Goal: Transaction & Acquisition: Download file/media

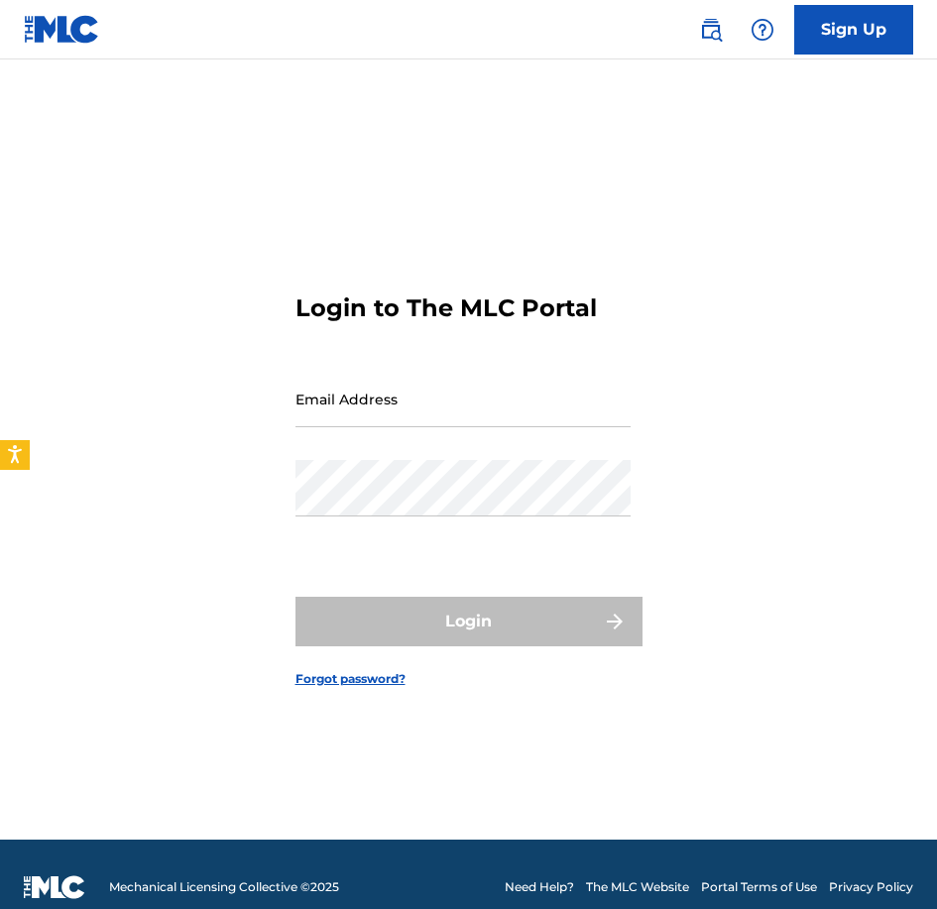
type input "[PERSON_NAME][EMAIL_ADDRESS][PERSON_NAME][DOMAIN_NAME]"
click at [376, 402] on div "Sign Up Login to The MLC Portal Email Address [PERSON_NAME][EMAIL_ADDRESS][PERS…" at bounding box center [468, 467] width 937 height 935
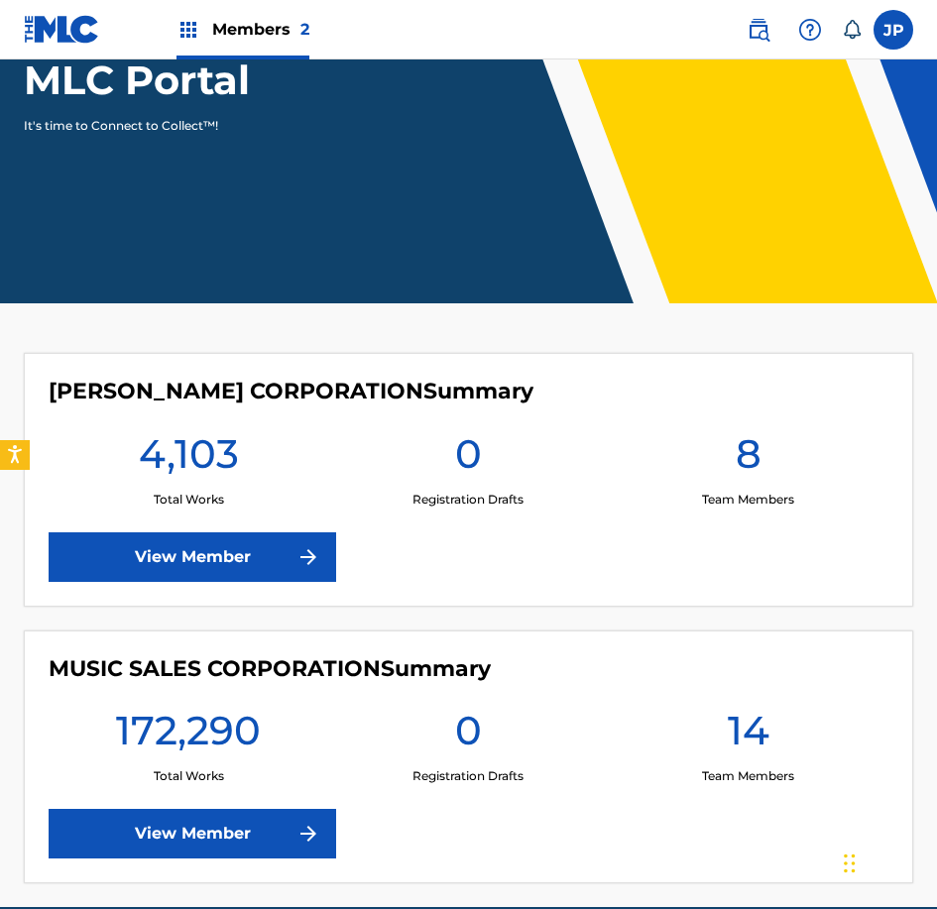
click at [255, 822] on link "View Member" at bounding box center [193, 834] width 288 height 50
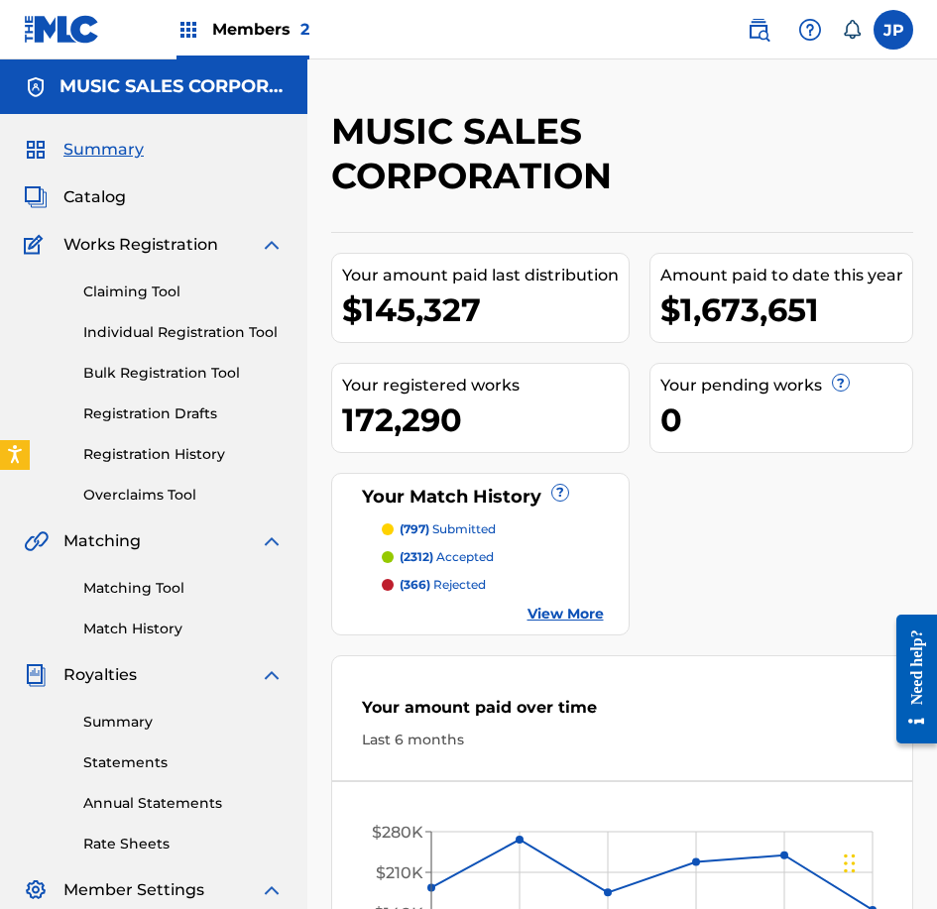
click at [138, 729] on link "Summary" at bounding box center [183, 722] width 200 height 21
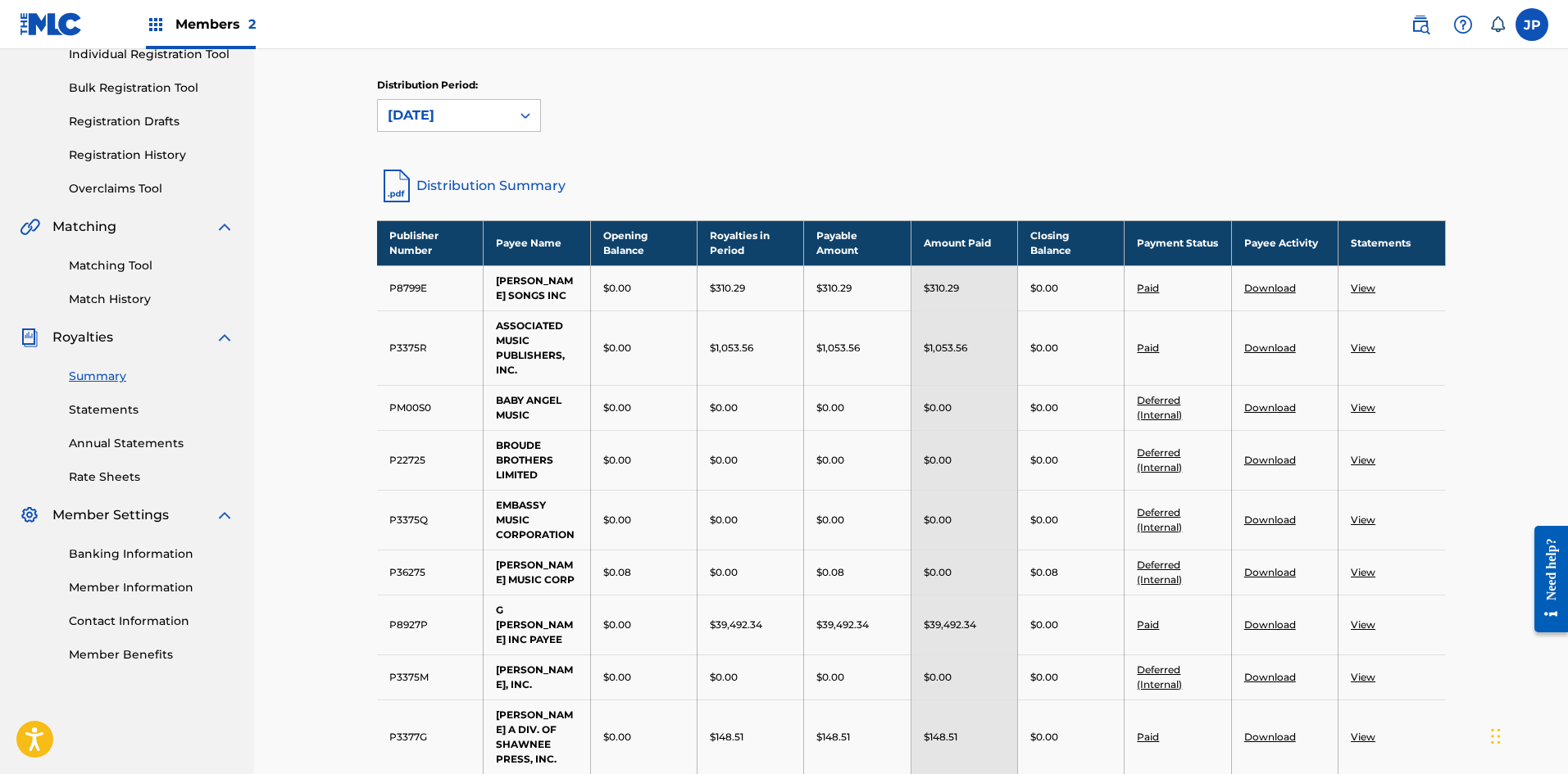
scroll to position [246, 0]
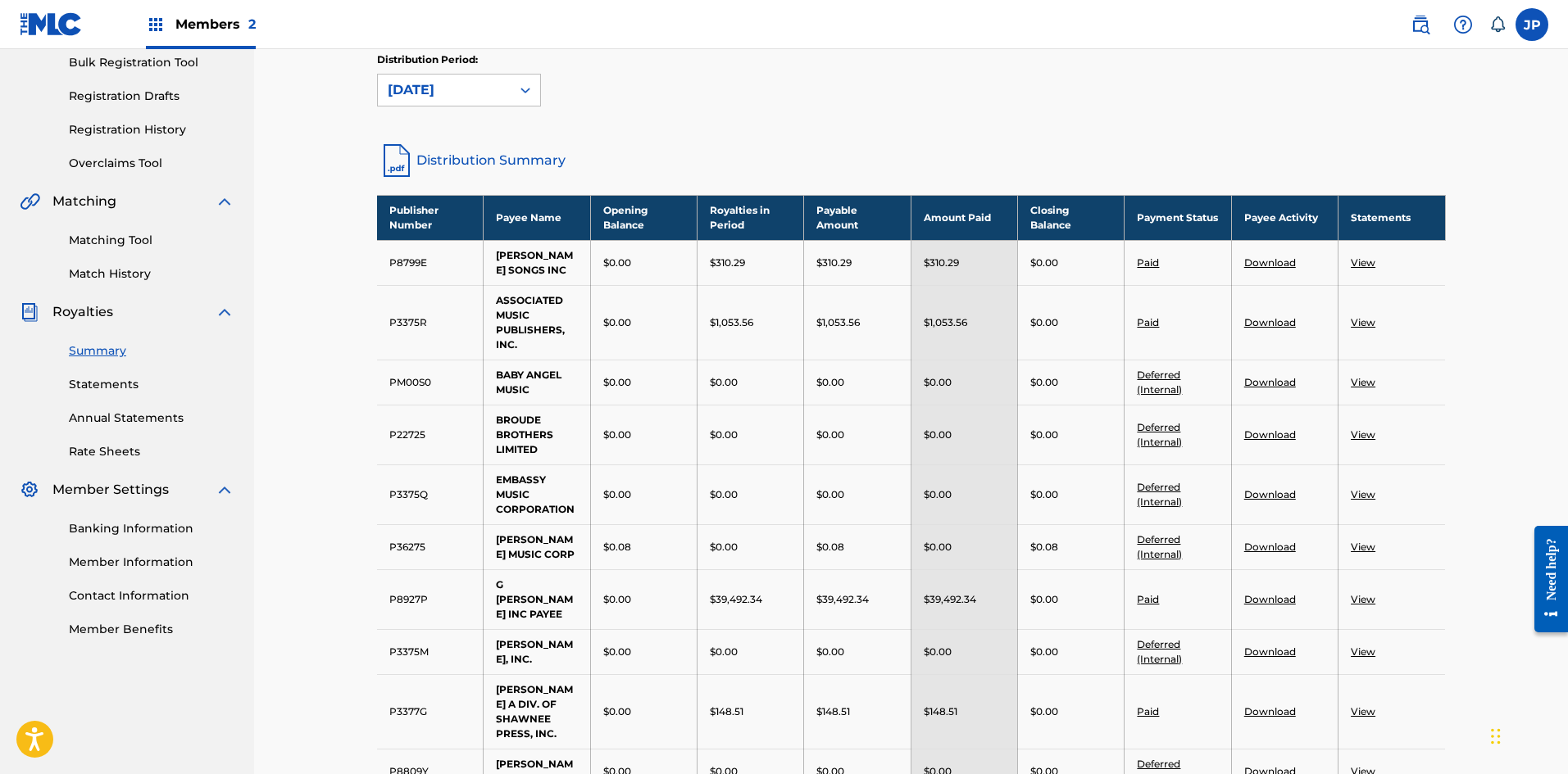
click at [774, 262] on link "View" at bounding box center [1363, 262] width 25 height 12
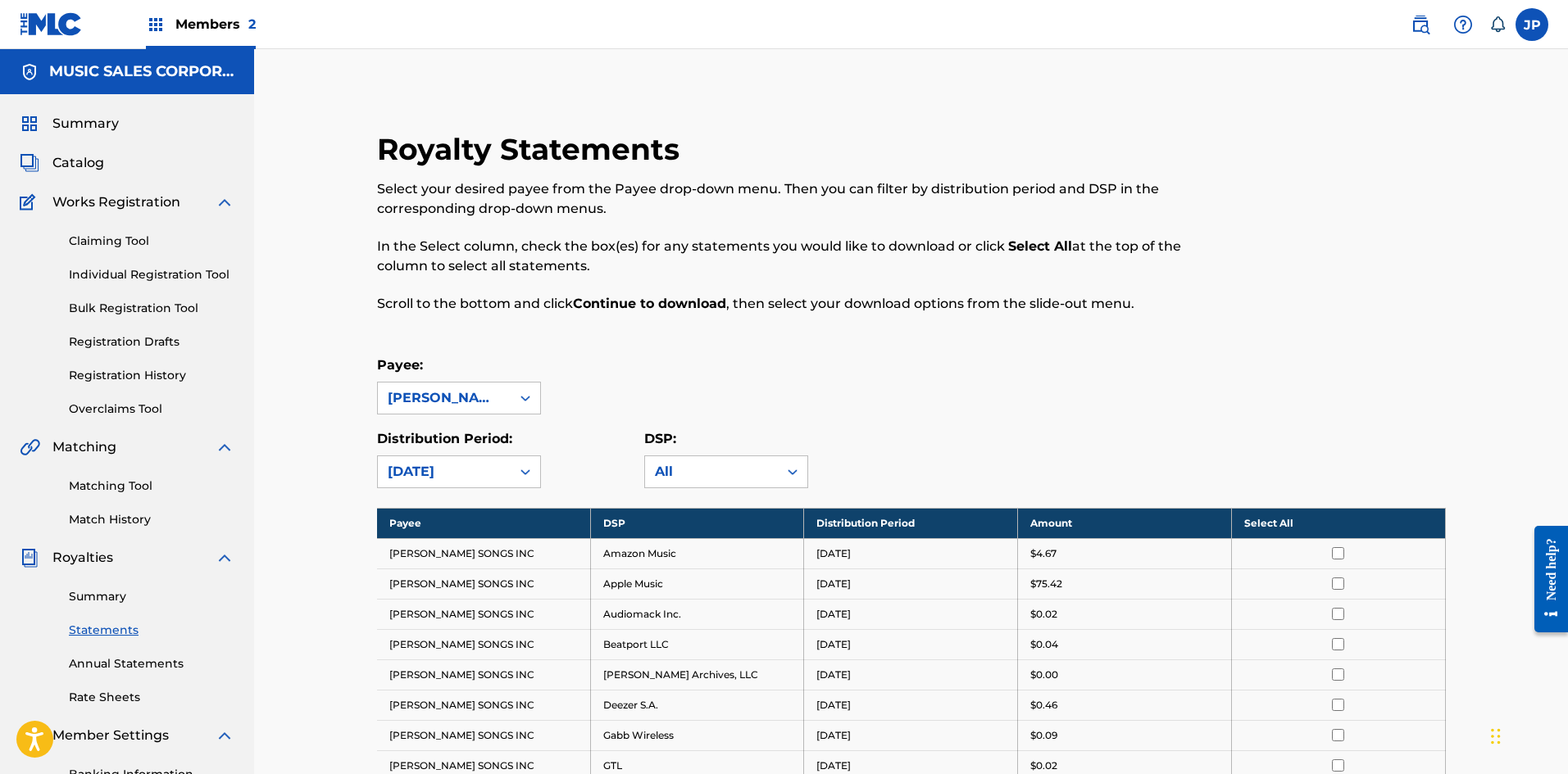
click at [774, 523] on th "Select All" at bounding box center [1338, 523] width 214 height 31
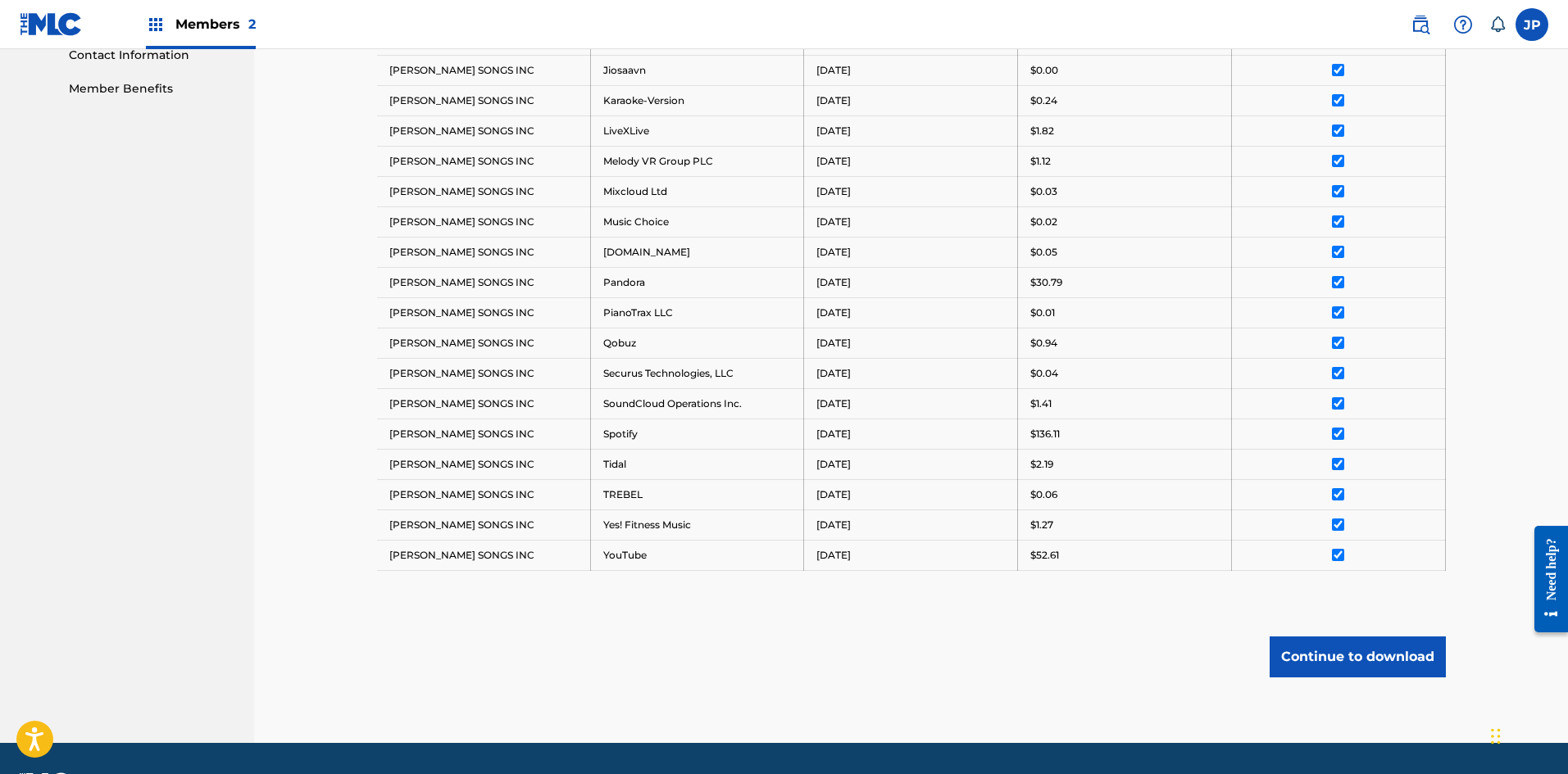
scroll to position [834, 0]
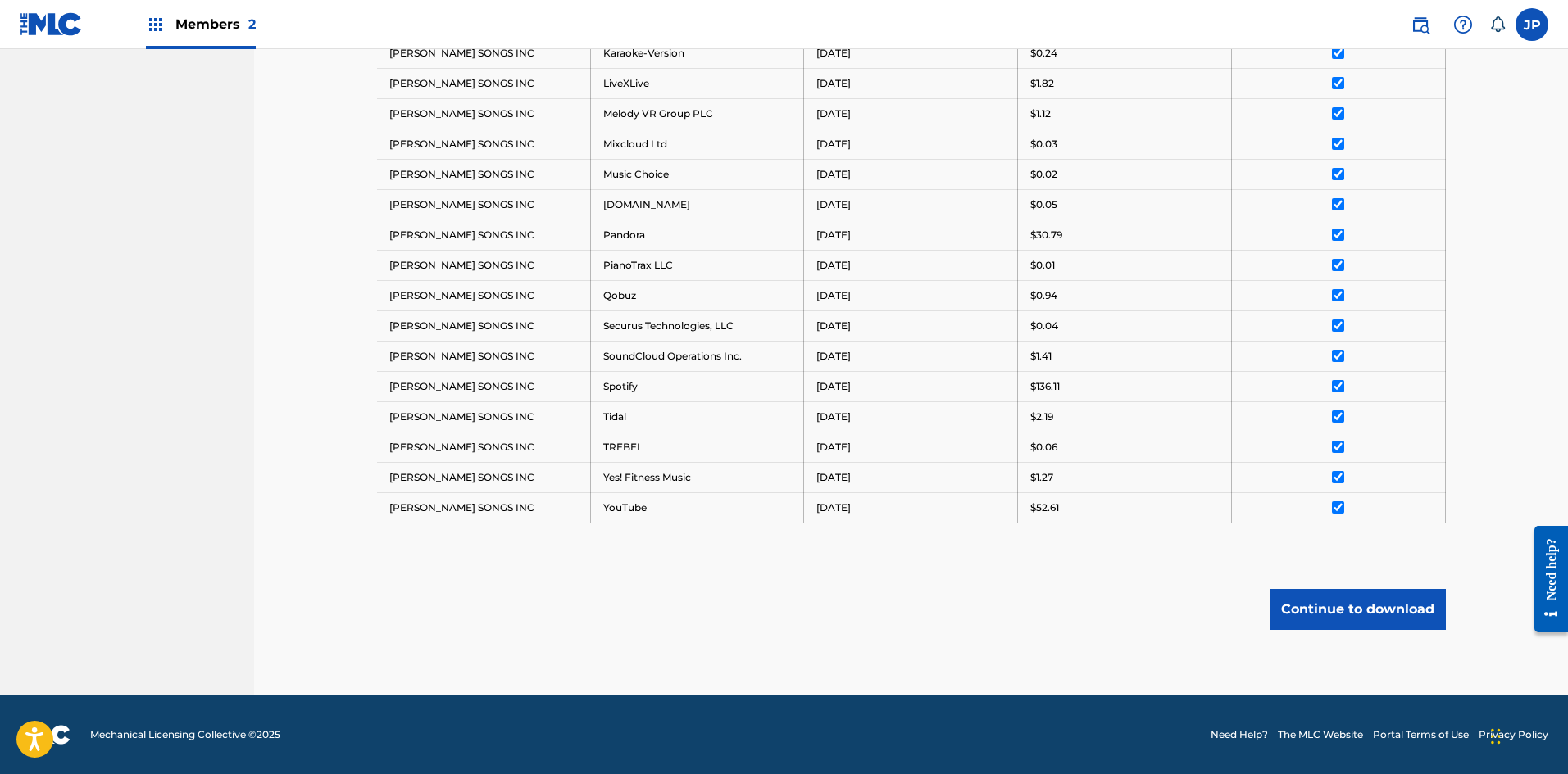
click at [774, 617] on button "Continue to download" at bounding box center [1357, 610] width 176 height 41
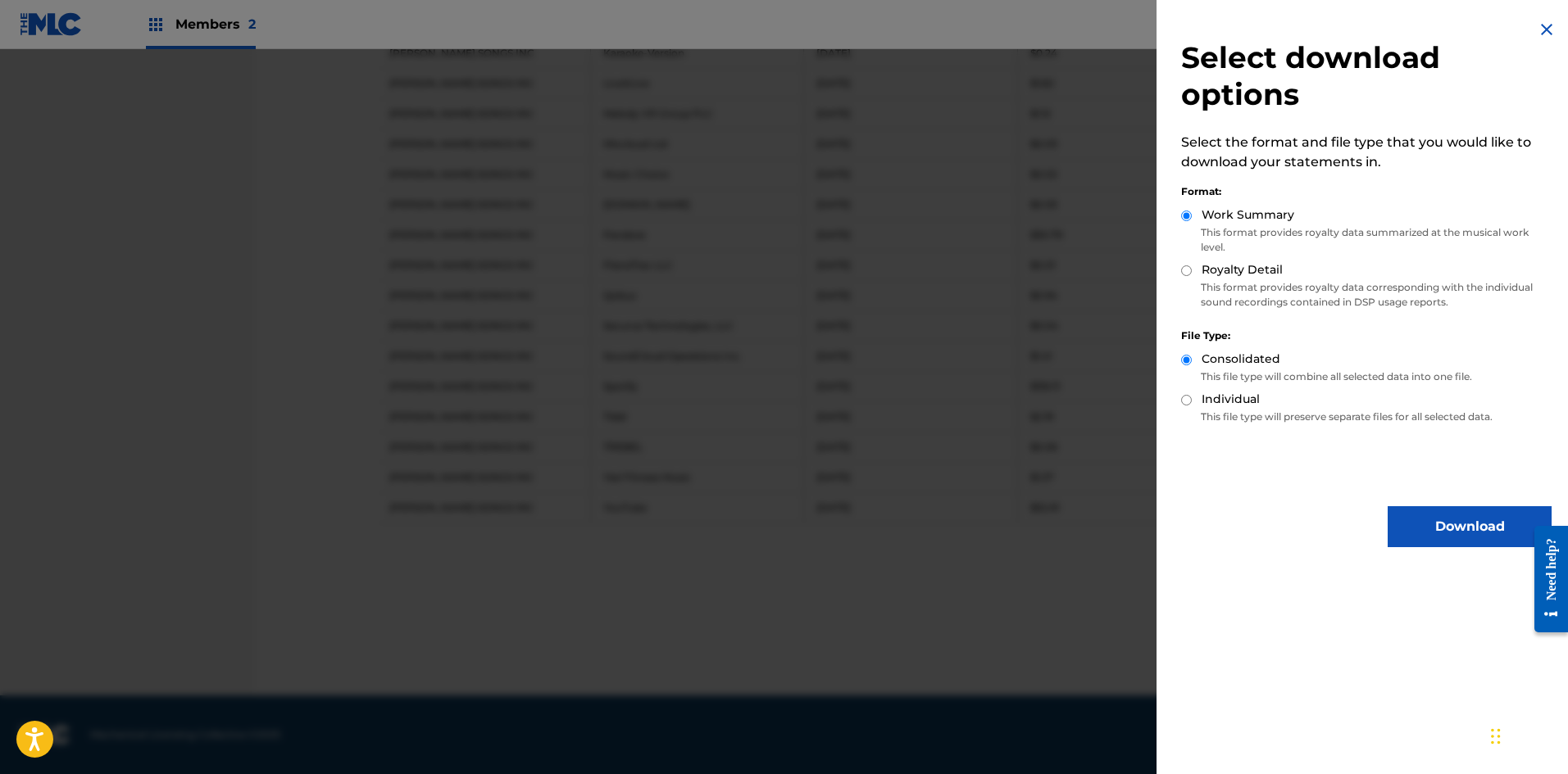
drag, startPoint x: 1184, startPoint y: 267, endPoint x: 1370, endPoint y: 463, distance: 270.2
click at [774, 271] on div "Royalty Detail" at bounding box center [1366, 270] width 370 height 19
click at [774, 268] on input "Royalty Detail" at bounding box center [1186, 270] width 11 height 11
radio input "true"
click at [774, 519] on button "Download" at bounding box center [1470, 527] width 164 height 41
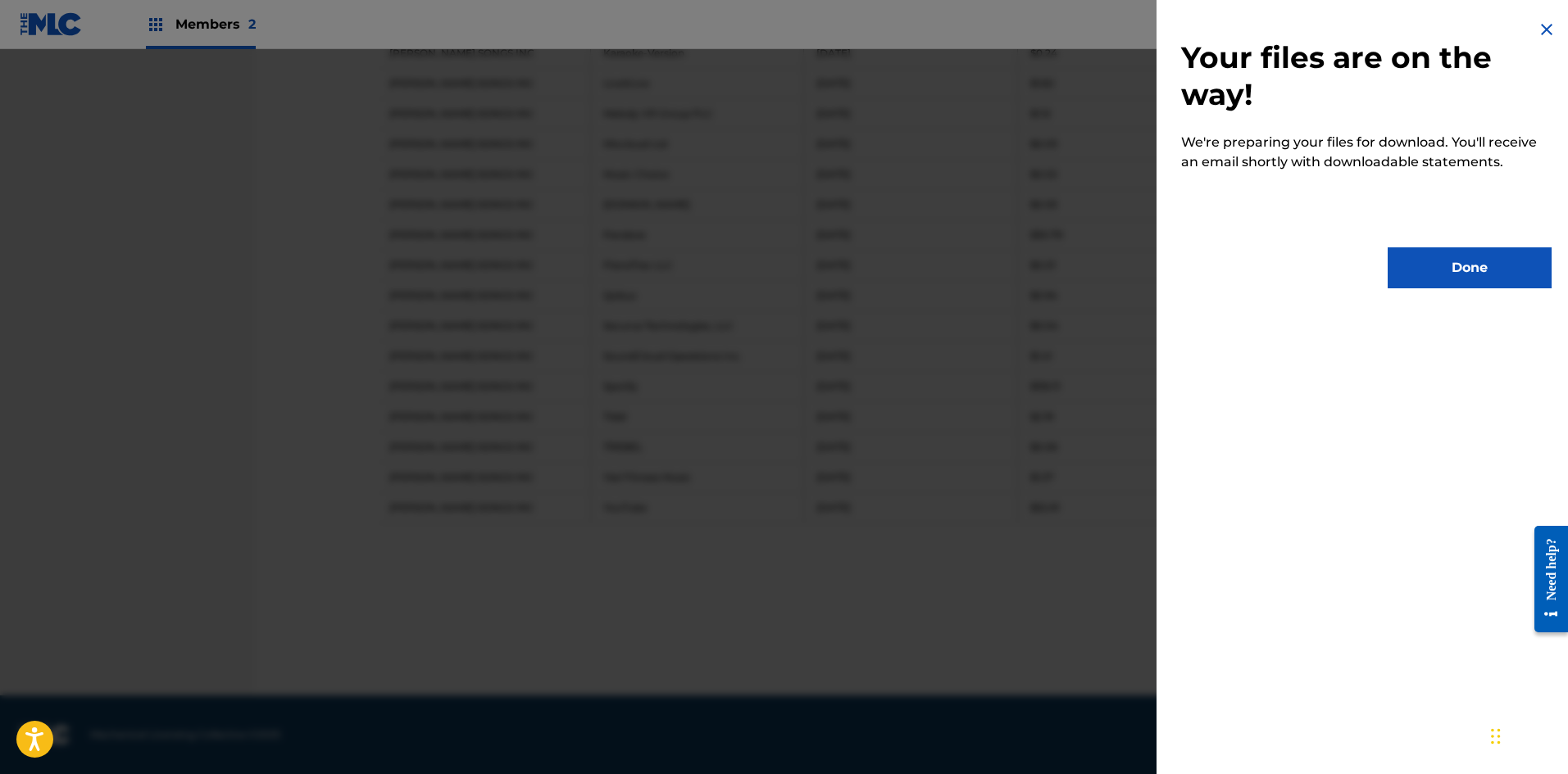
click at [774, 265] on button "Done" at bounding box center [1470, 268] width 164 height 41
